Goal: Transaction & Acquisition: Register for event/course

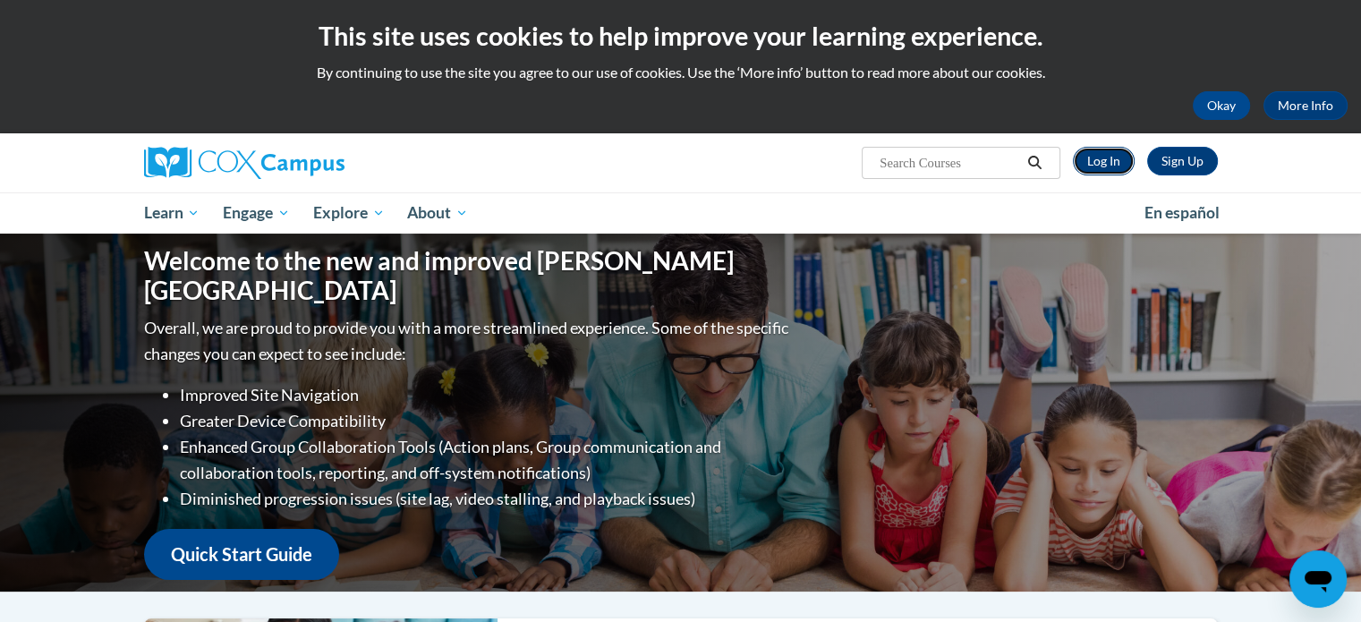
click at [1076, 169] on link "Log In" at bounding box center [1104, 161] width 62 height 29
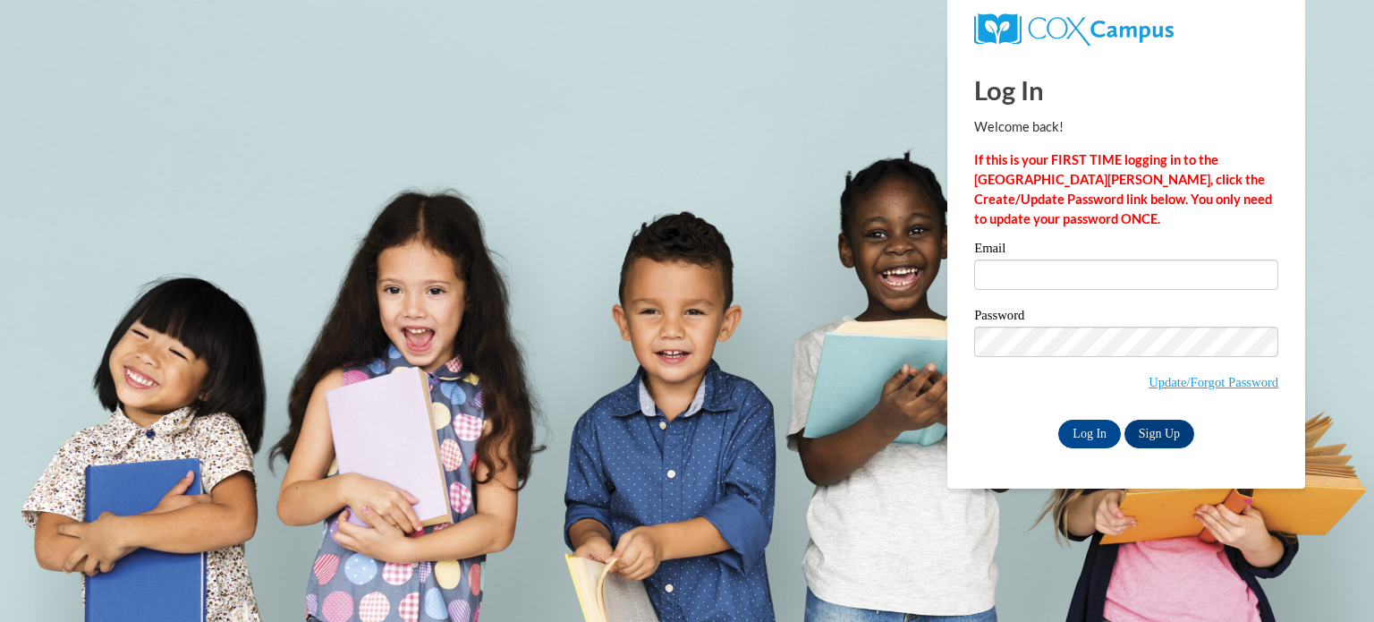
click at [1189, 300] on div "Email" at bounding box center [1126, 273] width 304 height 62
click at [1189, 293] on div "Email" at bounding box center [1126, 273] width 304 height 62
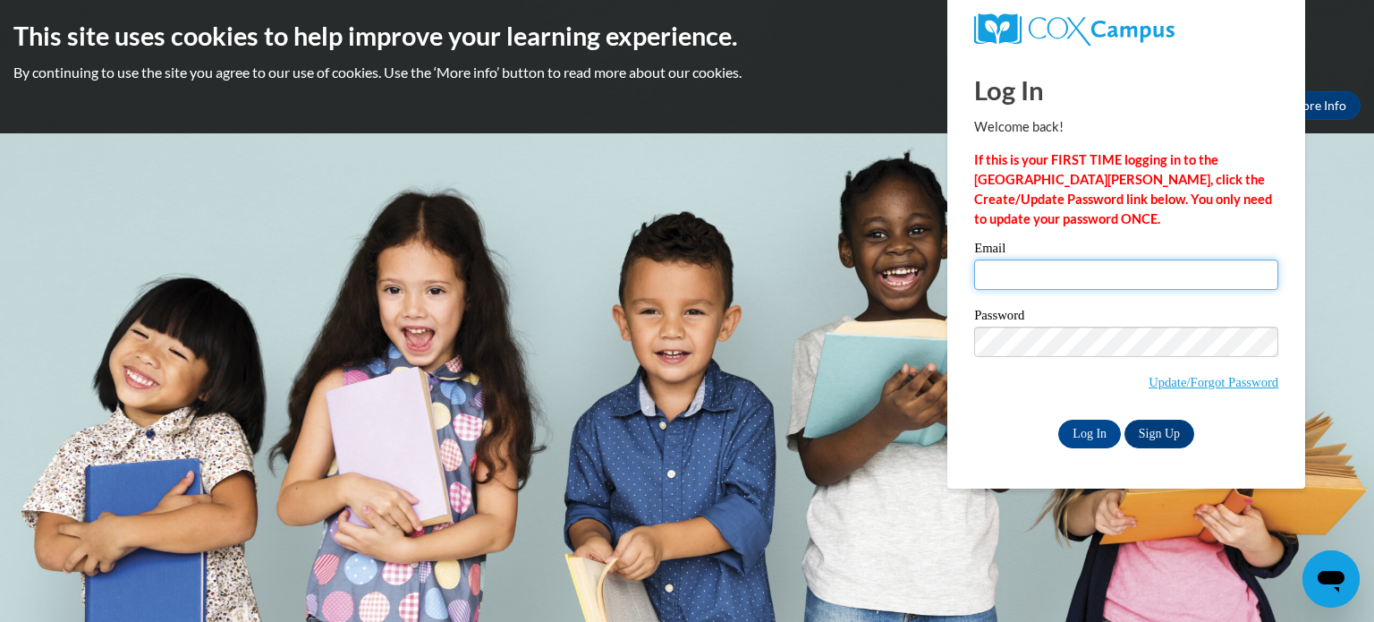
click at [1187, 283] on input "Email" at bounding box center [1126, 274] width 304 height 30
type input "ava.fonk@icloud.com"
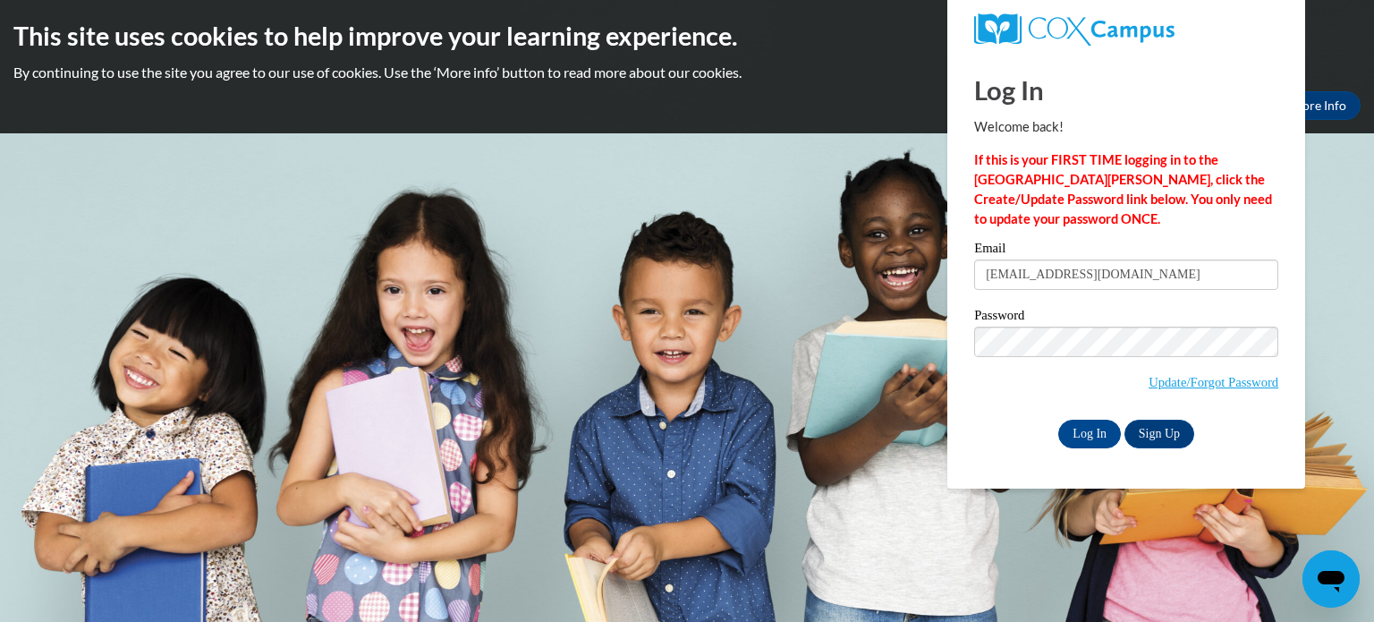
click at [1058, 420] on input "Log In" at bounding box center [1089, 434] width 63 height 29
click at [1078, 436] on input "Log In" at bounding box center [1089, 434] width 63 height 29
click at [1061, 424] on input "Log In" at bounding box center [1089, 434] width 63 height 29
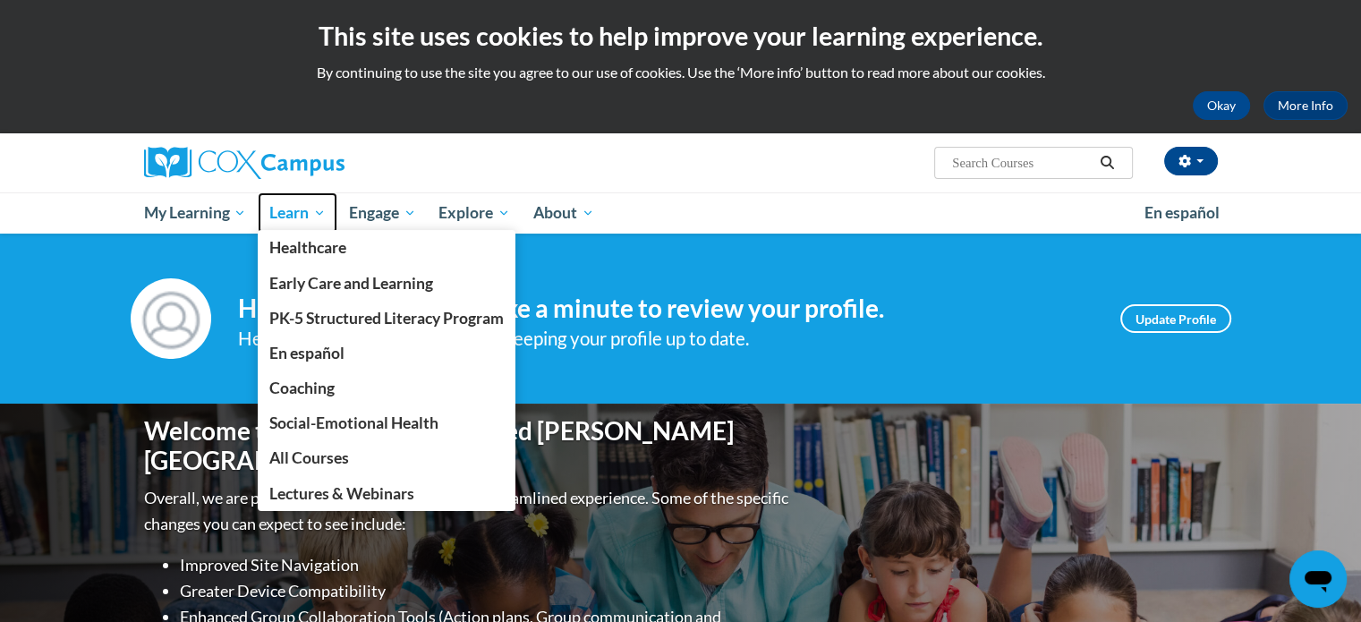
click at [302, 212] on span "Learn" at bounding box center [297, 212] width 56 height 21
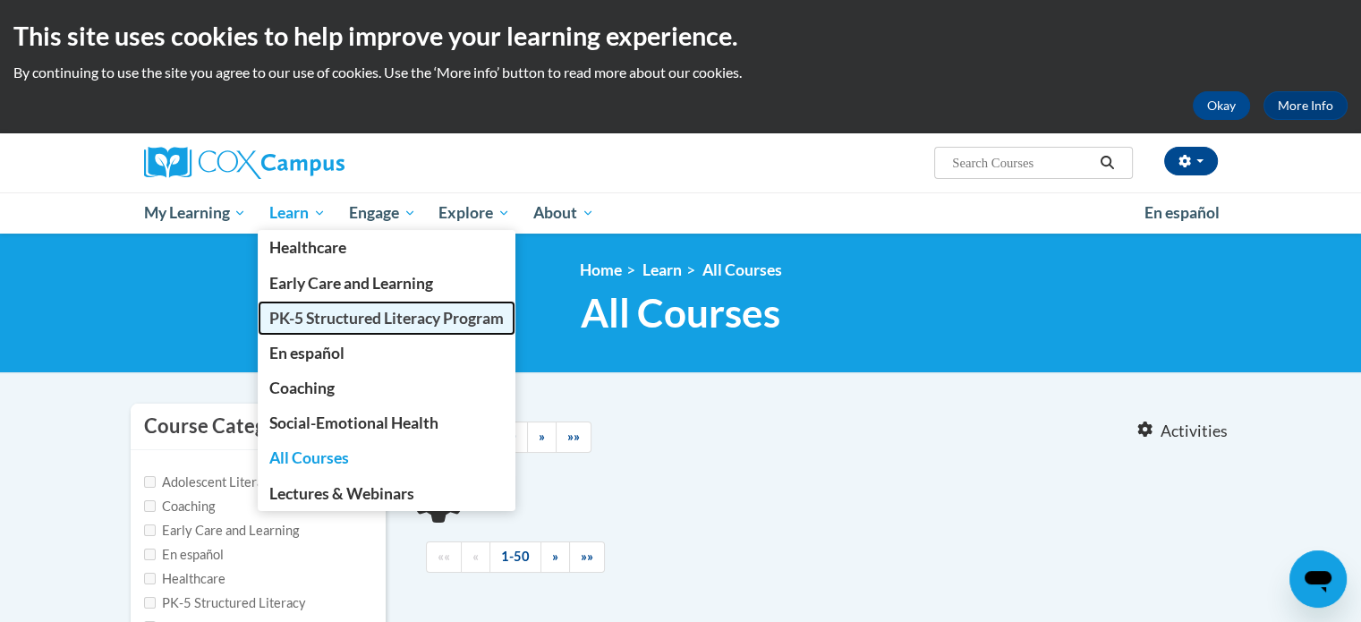
click at [367, 326] on span "PK-5 Structured Literacy Program" at bounding box center [386, 318] width 234 height 19
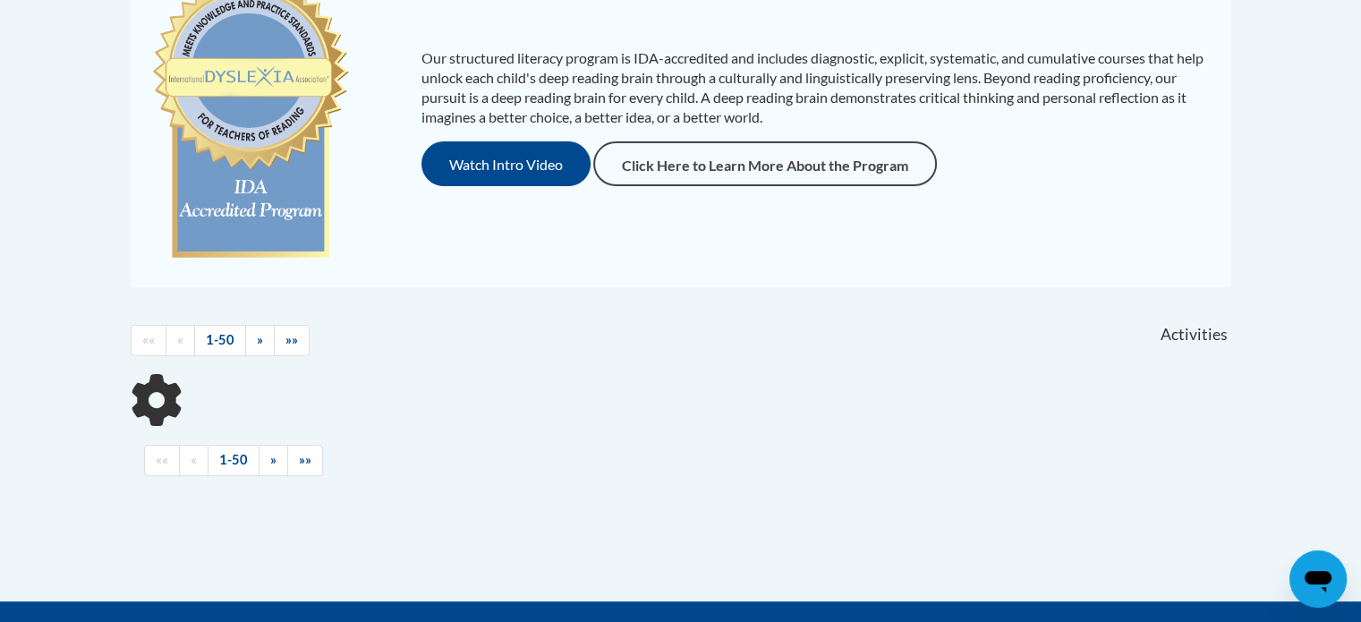
scroll to position [726, 0]
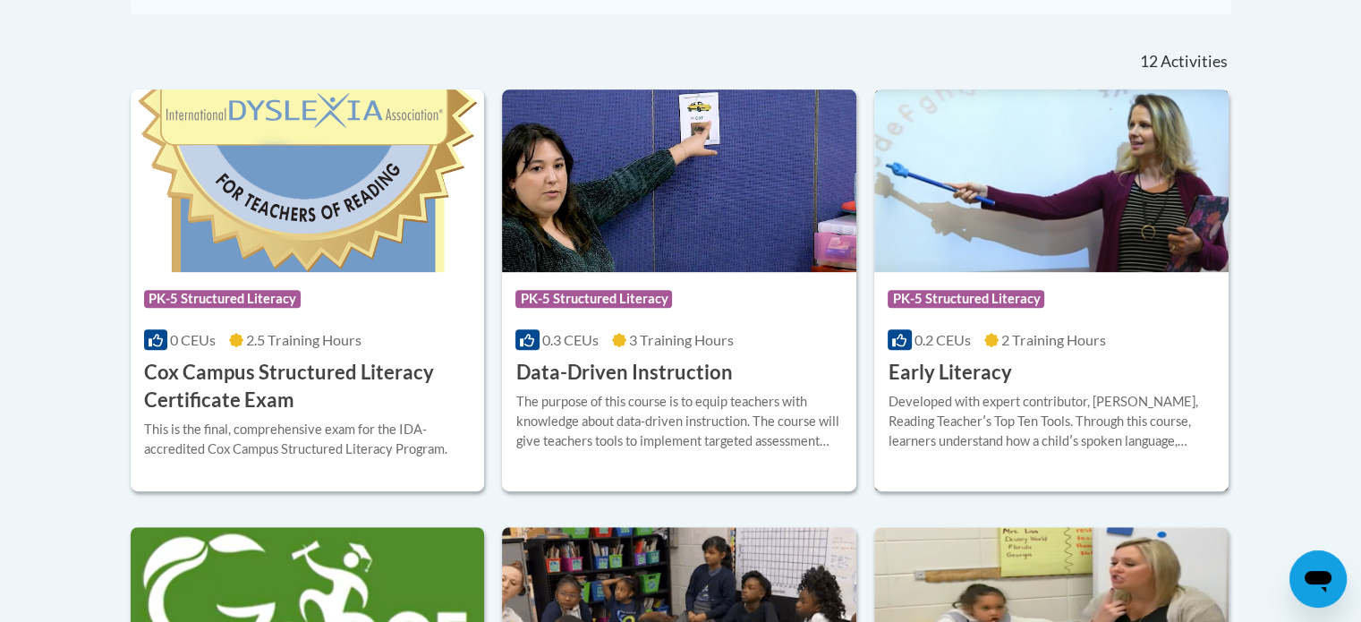
click at [1087, 231] on img at bounding box center [1051, 180] width 354 height 183
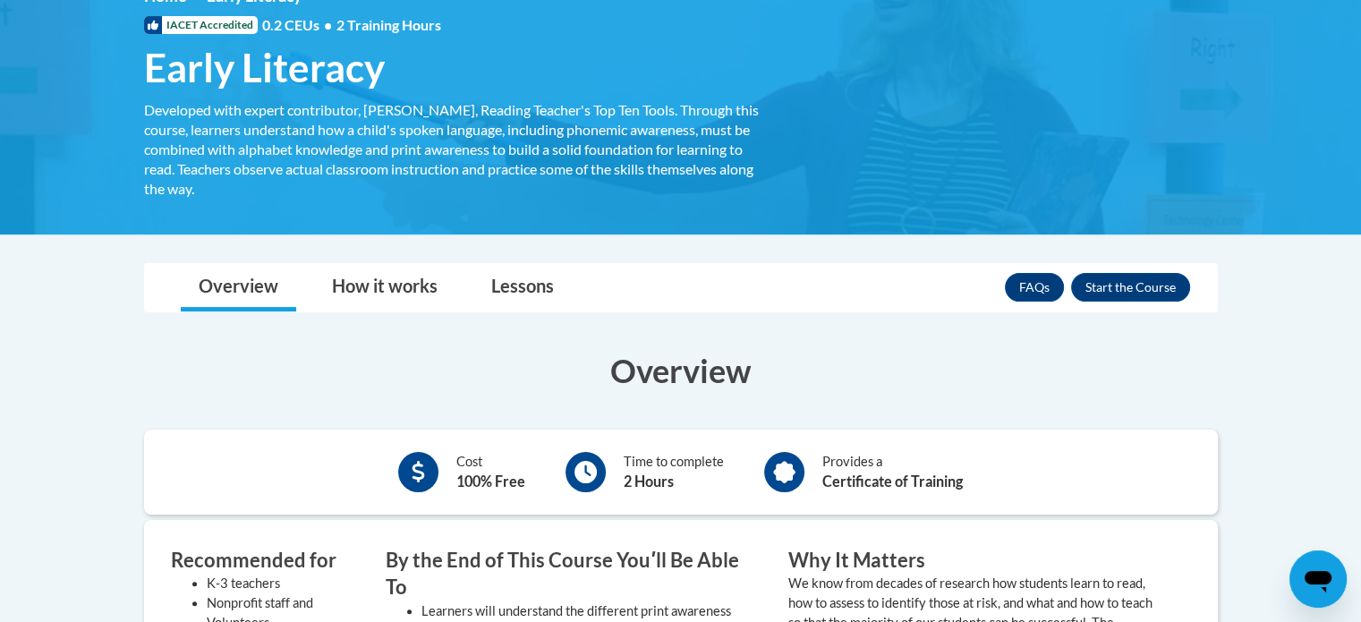
scroll to position [271, 0]
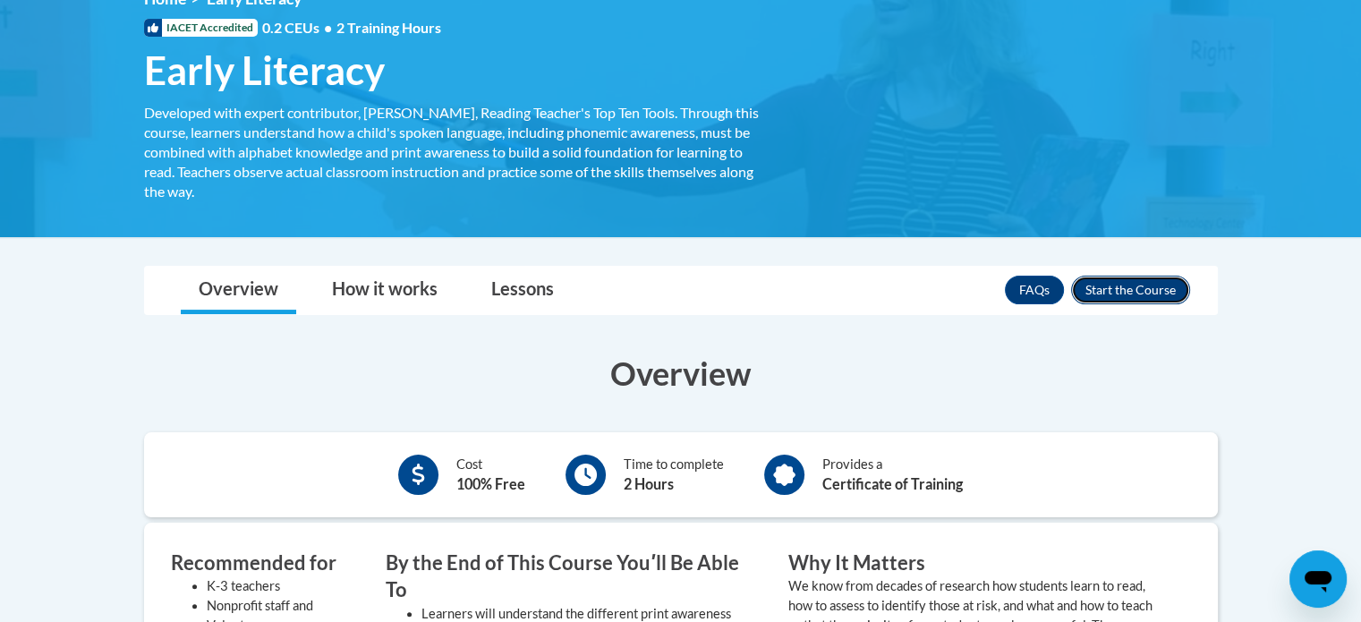
click at [1148, 295] on button "Enroll" at bounding box center [1130, 290] width 119 height 29
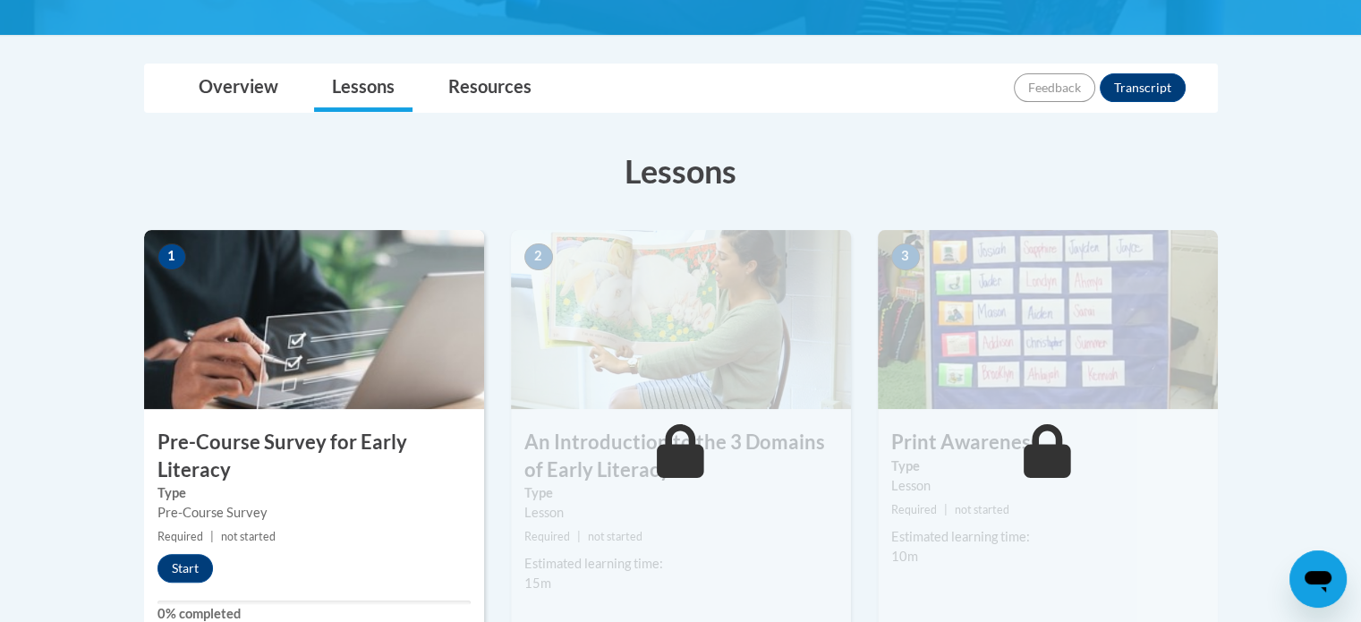
scroll to position [325, 0]
